Goal: Transaction & Acquisition: Purchase product/service

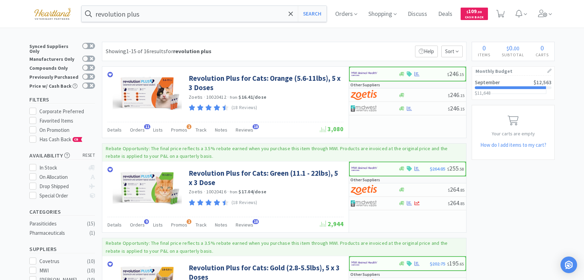
scroll to position [484, 0]
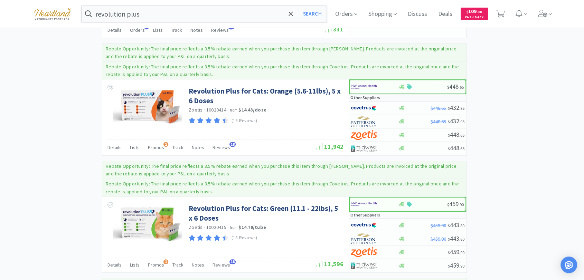
click at [61, 11] on img at bounding box center [52, 13] width 46 height 19
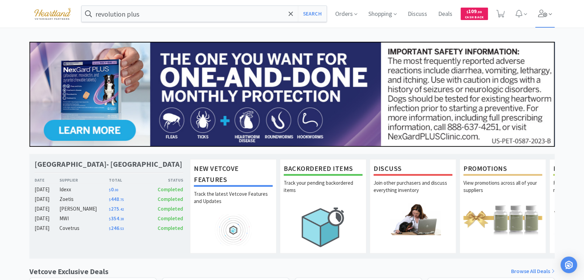
click at [551, 18] on span at bounding box center [546, 14] width 20 height 28
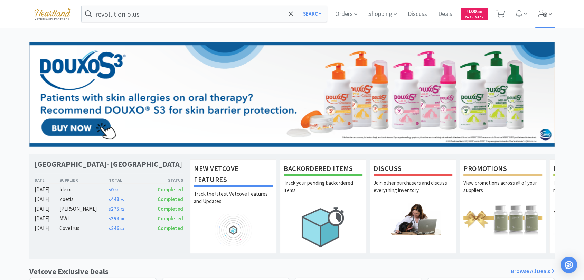
click at [546, 17] on span at bounding box center [546, 14] width 20 height 28
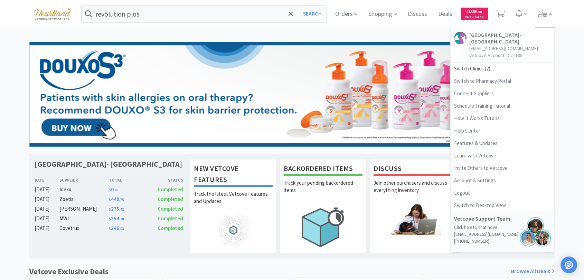
click at [382, 35] on div "revolution plus Search Orders Shopping Discuss Discuss Deals Deals $ 109 . 30 C…" at bounding box center [292, 284] width 584 height 568
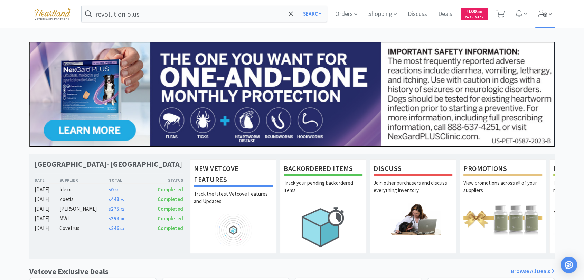
click at [542, 16] on icon at bounding box center [543, 14] width 10 height 8
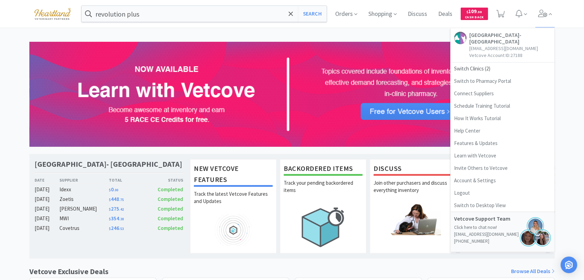
click at [564, 15] on div "revolution plus Search Orders Shopping Discuss Discuss Deals Deals $ 109 . 30 C…" at bounding box center [292, 14] width 584 height 28
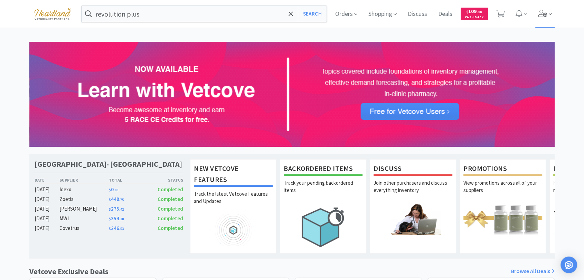
click at [542, 14] on icon at bounding box center [543, 14] width 10 height 8
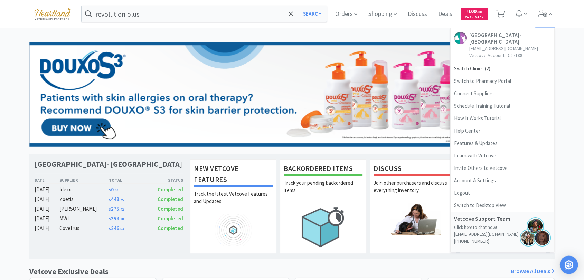
click at [568, 264] on img "Open Intercom Messenger" at bounding box center [569, 265] width 9 height 9
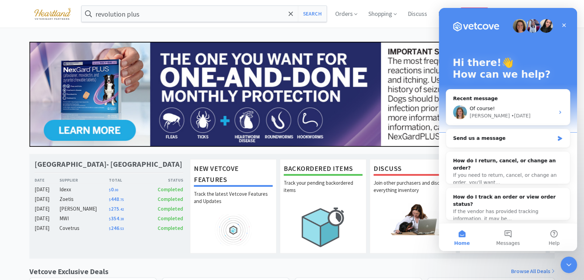
click at [14, 35] on div "revolution plus Search Orders Shopping Discuss Discuss Deals Deals $ 109 . [STR…" at bounding box center [292, 284] width 584 height 568
click at [567, 24] on div "Close" at bounding box center [564, 25] width 12 height 12
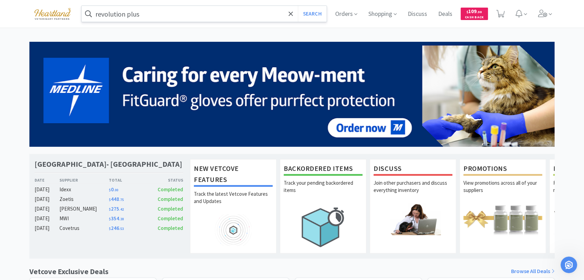
click at [151, 13] on input "revolution plus" at bounding box center [204, 14] width 245 height 16
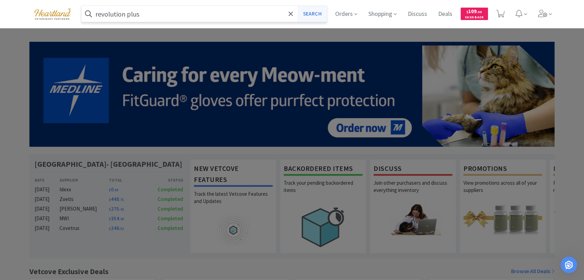
click at [301, 13] on button "Search" at bounding box center [312, 14] width 29 height 16
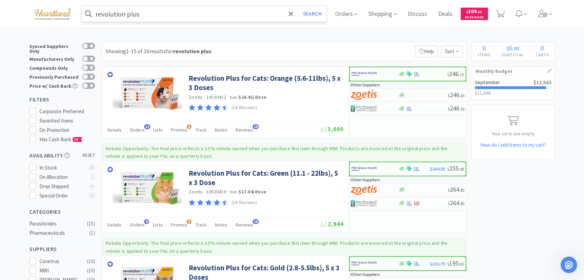
click at [154, 13] on input "revolution plus" at bounding box center [204, 14] width 245 height 16
click at [54, 12] on img at bounding box center [52, 13] width 46 height 19
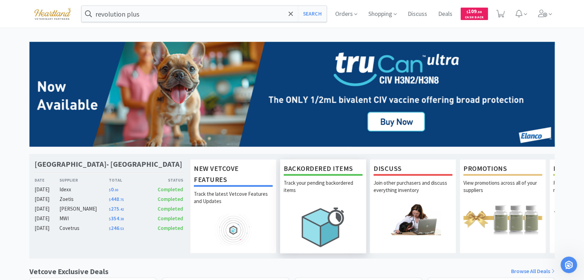
click at [319, 192] on p "Track your pending backordered items" at bounding box center [323, 191] width 79 height 24
select select "False"
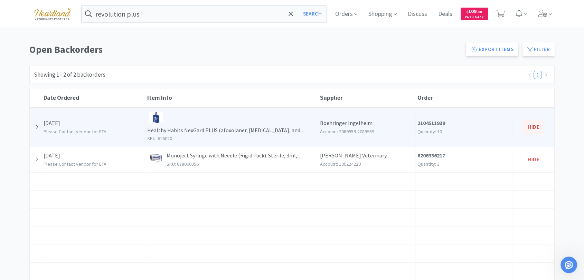
click at [539, 120] on button "Hide" at bounding box center [533, 127] width 21 height 14
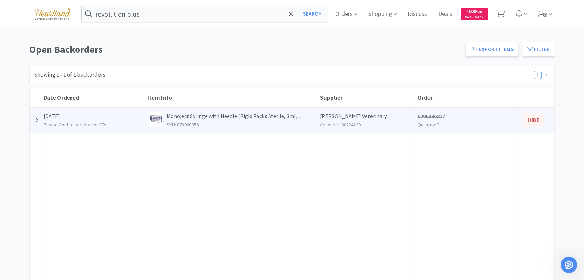
click at [538, 119] on button "Hide" at bounding box center [533, 120] width 21 height 14
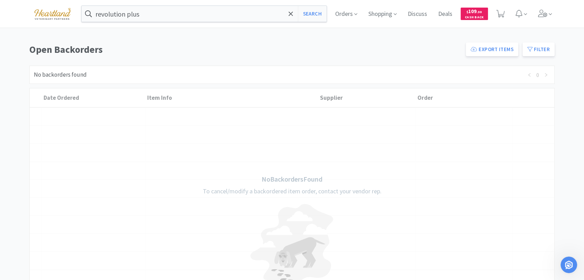
click at [61, 75] on div "No backorders found" at bounding box center [60, 74] width 53 height 9
click at [61, 16] on img at bounding box center [52, 13] width 46 height 19
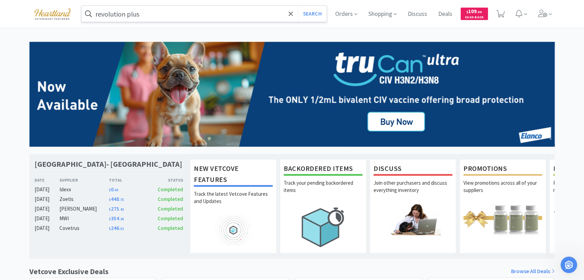
click at [210, 15] on input "revolution plus" at bounding box center [204, 14] width 245 height 16
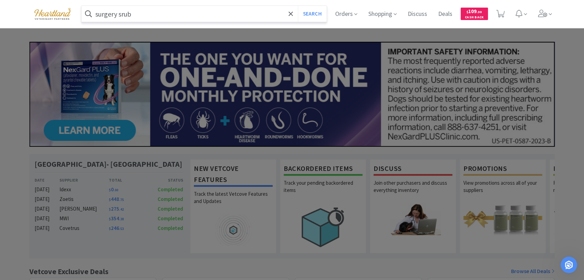
type input "surgery srub"
click at [298, 6] on button "Search" at bounding box center [312, 14] width 29 height 16
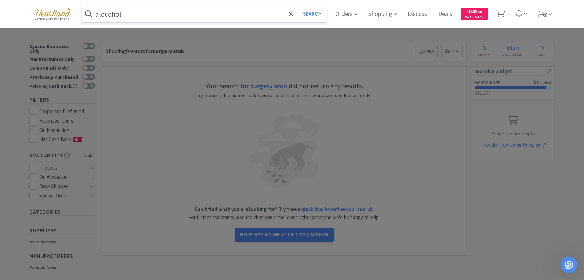
type input "alocohol"
click at [298, 6] on button "Search" at bounding box center [312, 14] width 29 height 16
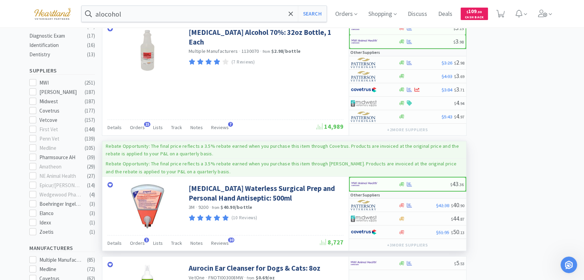
scroll to position [230, 0]
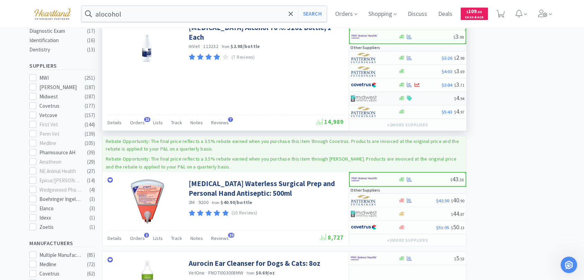
click at [367, 97] on img at bounding box center [364, 98] width 26 height 10
select select "1"
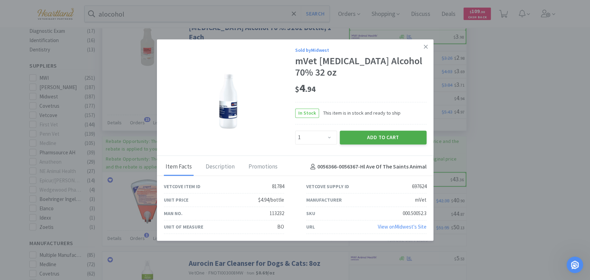
click at [381, 139] on button "Add to Cart" at bounding box center [383, 138] width 87 height 14
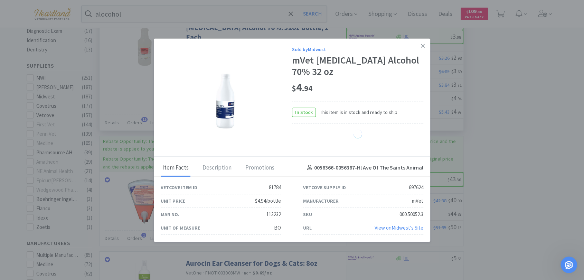
select select "1"
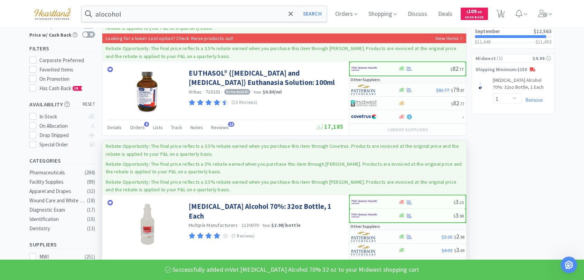
scroll to position [38, 0]
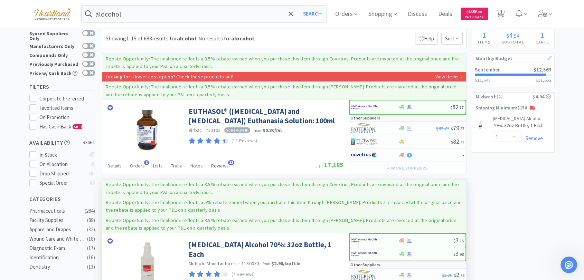
scroll to position [0, 0]
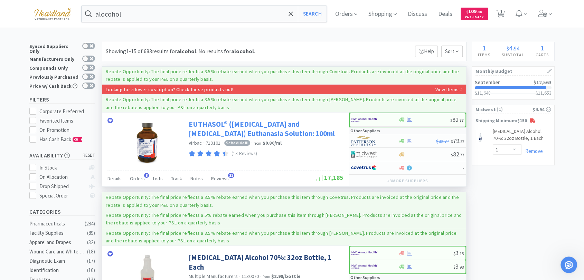
click at [238, 124] on link "EUTHASOL® ([MEDICAL_DATA] and [MEDICAL_DATA]) Euthanasia Solution: 100ml" at bounding box center [265, 129] width 153 height 19
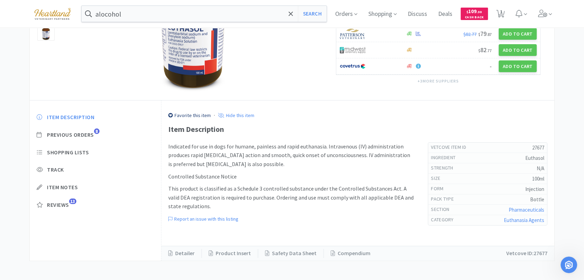
scroll to position [114, 0]
